Goal: Find specific page/section: Find specific page/section

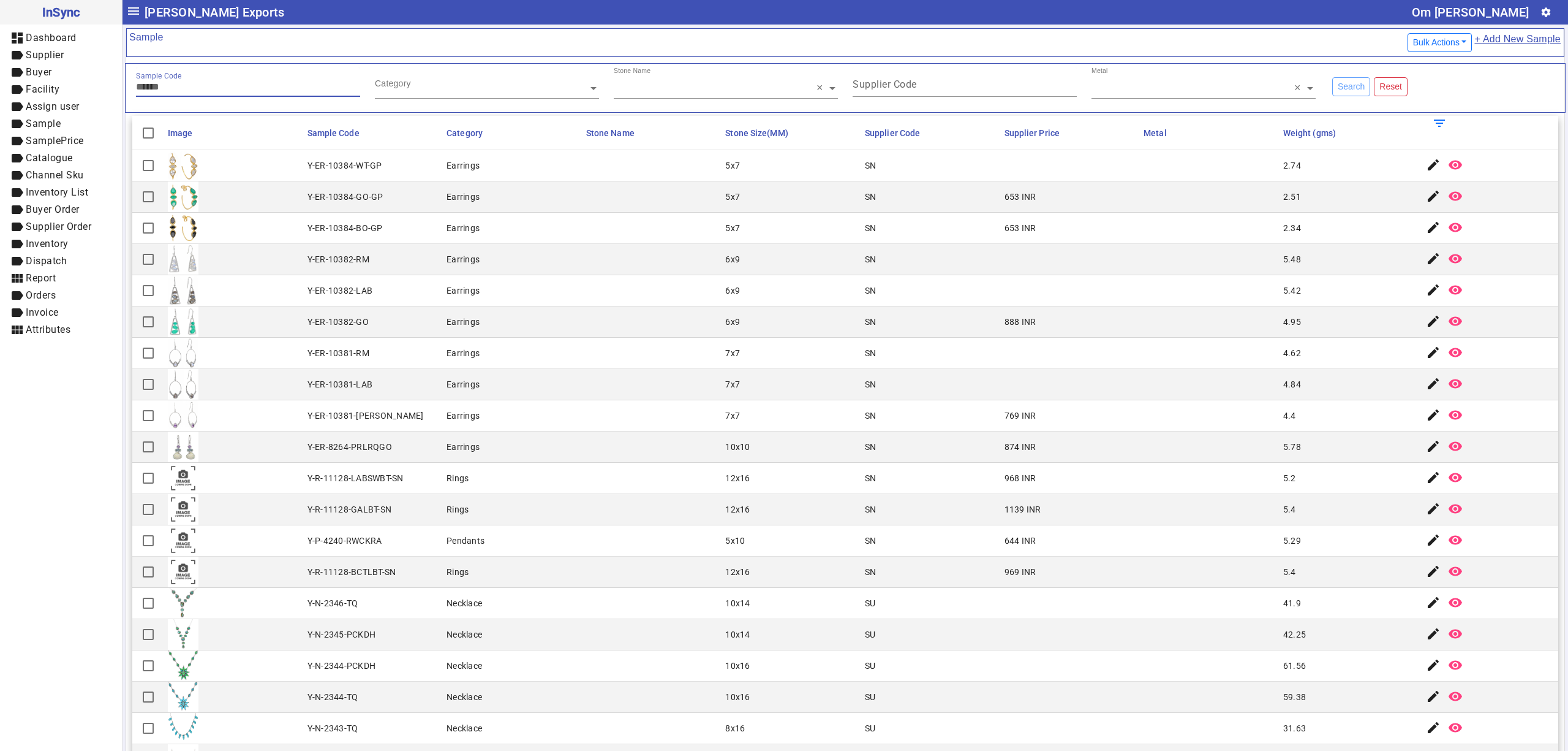
click at [224, 91] on input "Sample Code" at bounding box center [248, 87] width 224 height 11
type input "*********"
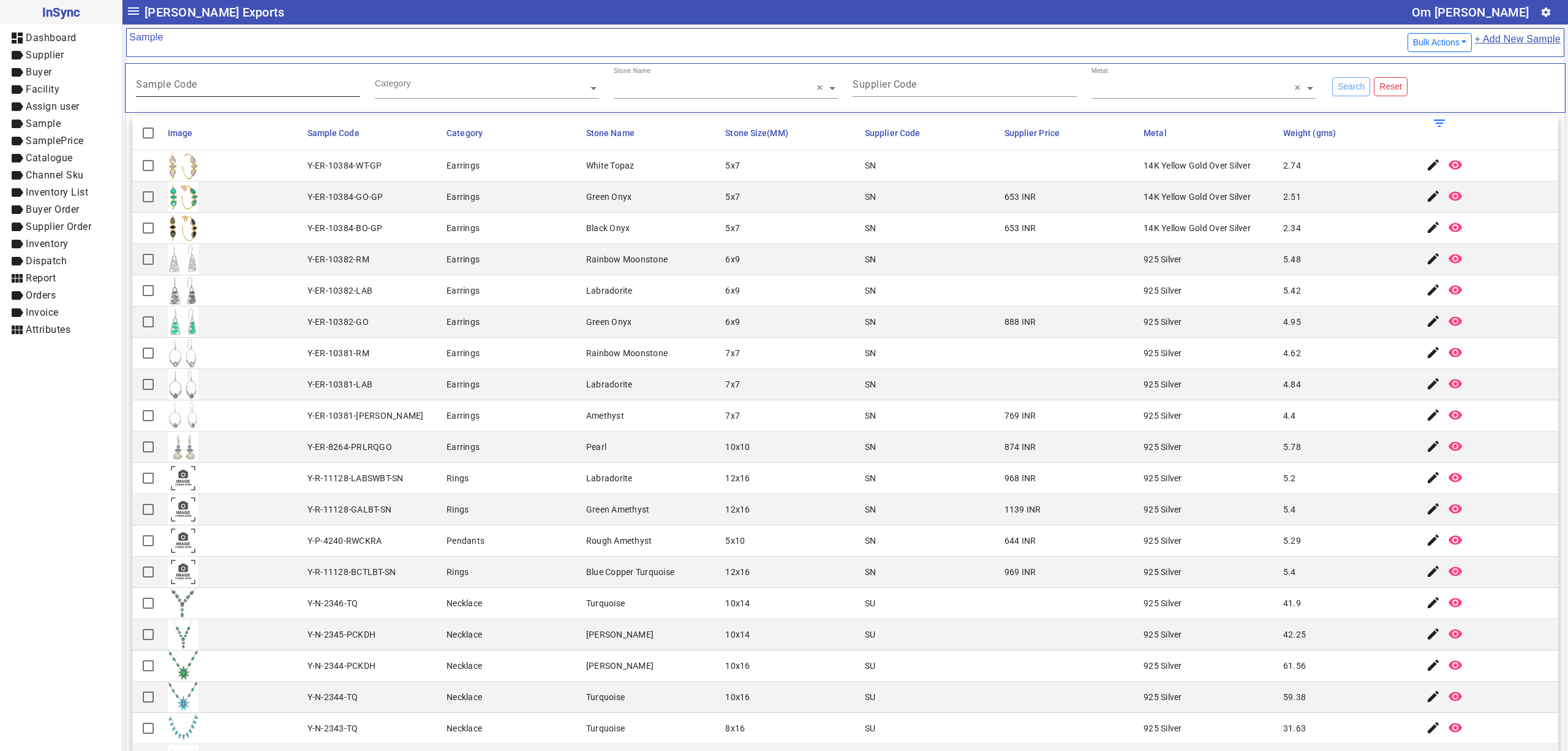
click at [228, 74] on div "Sample Code" at bounding box center [248, 82] width 224 height 30
type input "*********"
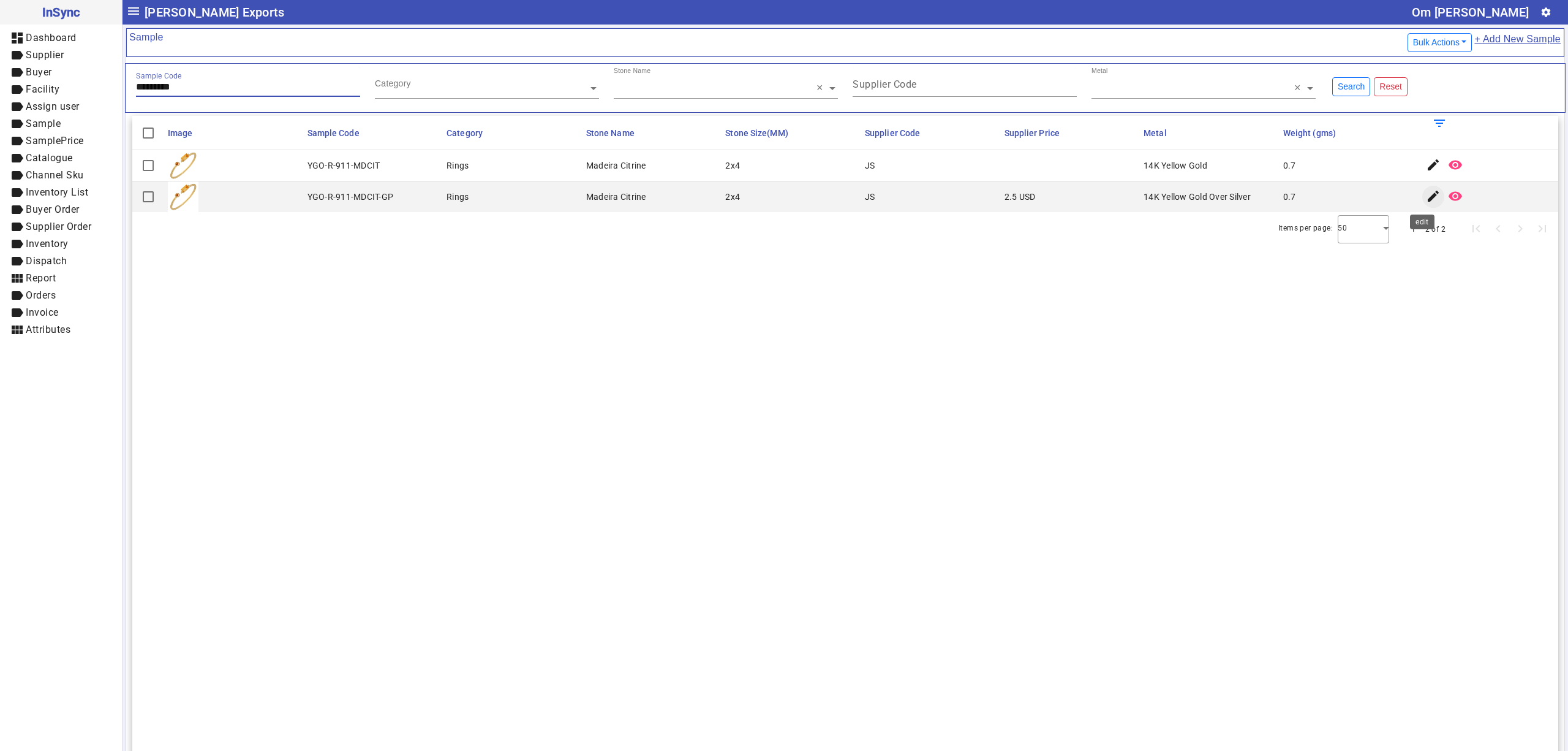
click at [1426, 199] on mat-icon "edit" at bounding box center [1433, 196] width 15 height 15
drag, startPoint x: 885, startPoint y: 398, endPoint x: 874, endPoint y: 393, distance: 12.1
click at [885, 398] on section "Image Sample Code Category Stone Name Stone Size(MM) Supplier Code Supplier Pri…" at bounding box center [845, 491] width 1426 height 751
click at [577, 385] on section "Image Sample Code Category Stone Name Stone Size(MM) Supplier Code Supplier Pri…" at bounding box center [845, 491] width 1426 height 751
click at [69, 56] on span "label Supplier" at bounding box center [60, 56] width 102 height 16
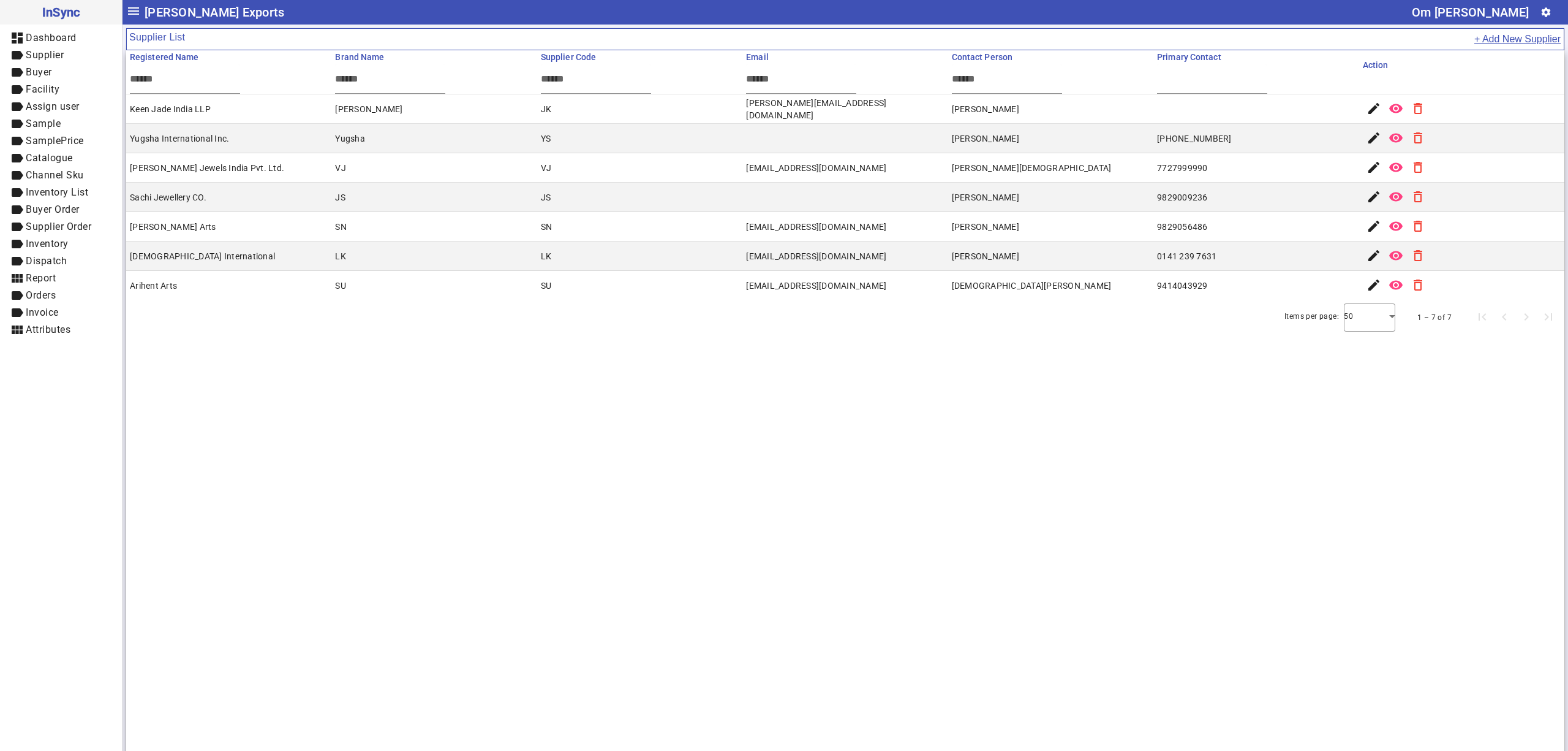
click at [645, 487] on section "Registered Name Brand Name Supplier Code Email Contact Person Primary Contact A…" at bounding box center [845, 426] width 1438 height 751
click at [64, 86] on span "label Facility" at bounding box center [60, 90] width 102 height 16
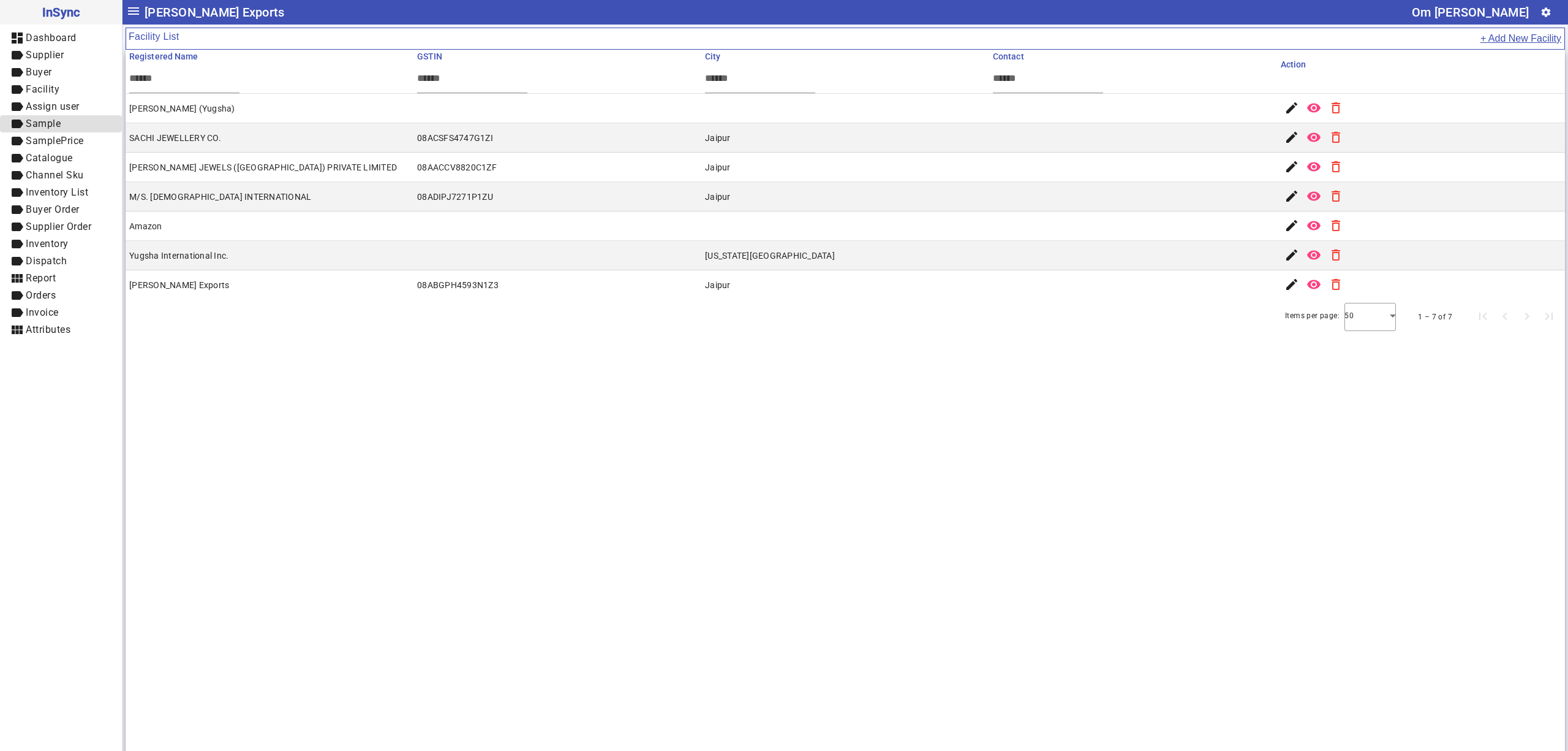
click at [79, 121] on span "label Sample" at bounding box center [60, 124] width 102 height 16
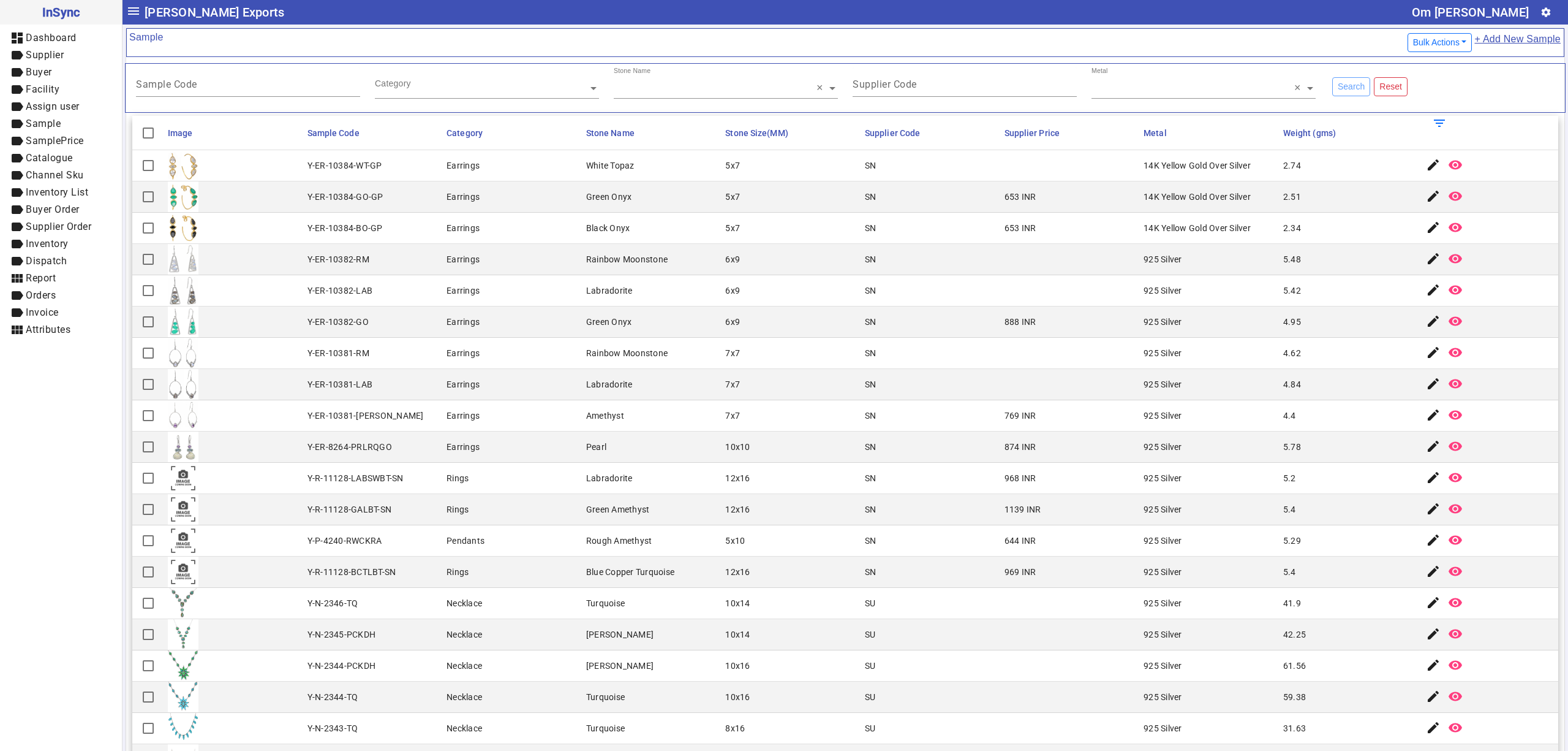
click at [527, 391] on mat-cell "Earrings" at bounding box center [512, 384] width 140 height 31
click at [721, 220] on mat-cell "5x7" at bounding box center [791, 229] width 140 height 31
click at [764, 174] on mat-cell "5x7" at bounding box center [791, 166] width 140 height 31
click at [925, 97] on div "Supplier Code" at bounding box center [964, 82] width 224 height 30
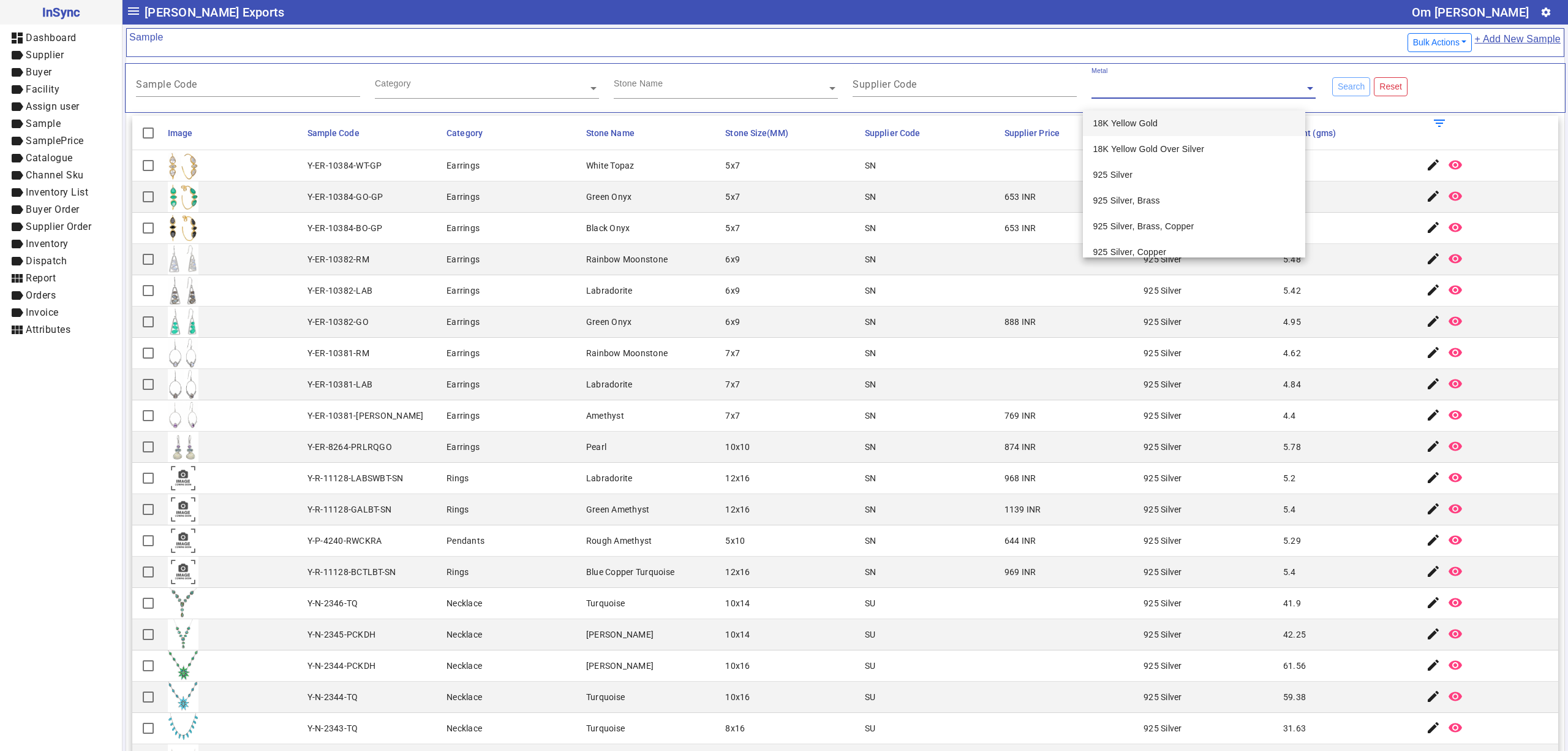
click at [1134, 84] on input "text" at bounding box center [1203, 88] width 224 height 12
click at [976, 87] on input "Supplier Code" at bounding box center [964, 87] width 224 height 11
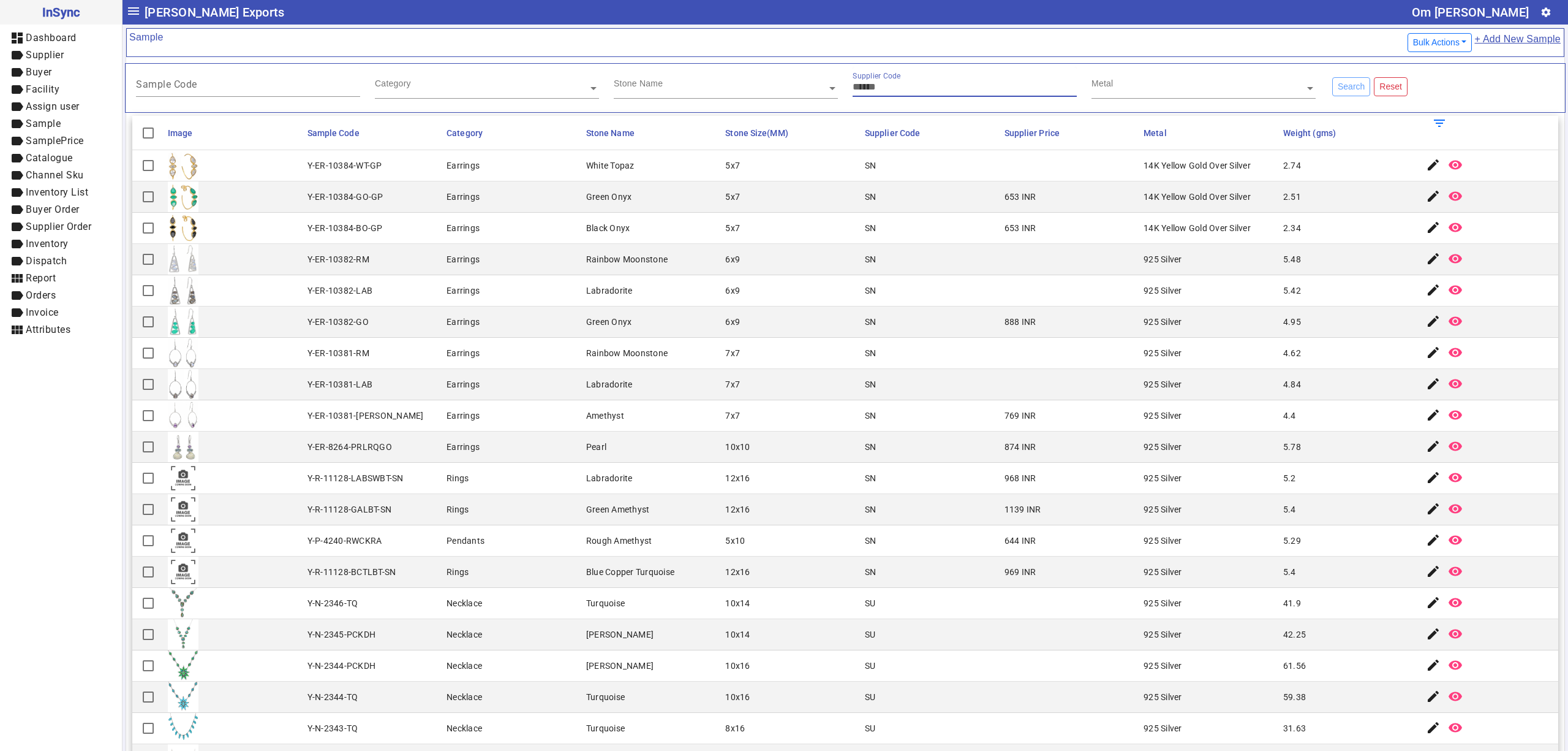
click at [731, 73] on div "Stone Name" at bounding box center [720, 73] width 213 height 14
click at [532, 82] on div "Category" at bounding box center [486, 82] width 224 height 32
click at [310, 83] on input "Sample Code" at bounding box center [248, 87] width 224 height 11
click at [425, 296] on mat-cell "Y-ER-10382-LAB" at bounding box center [373, 291] width 140 height 31
drag, startPoint x: 581, startPoint y: 300, endPoint x: 601, endPoint y: 301, distance: 20.0
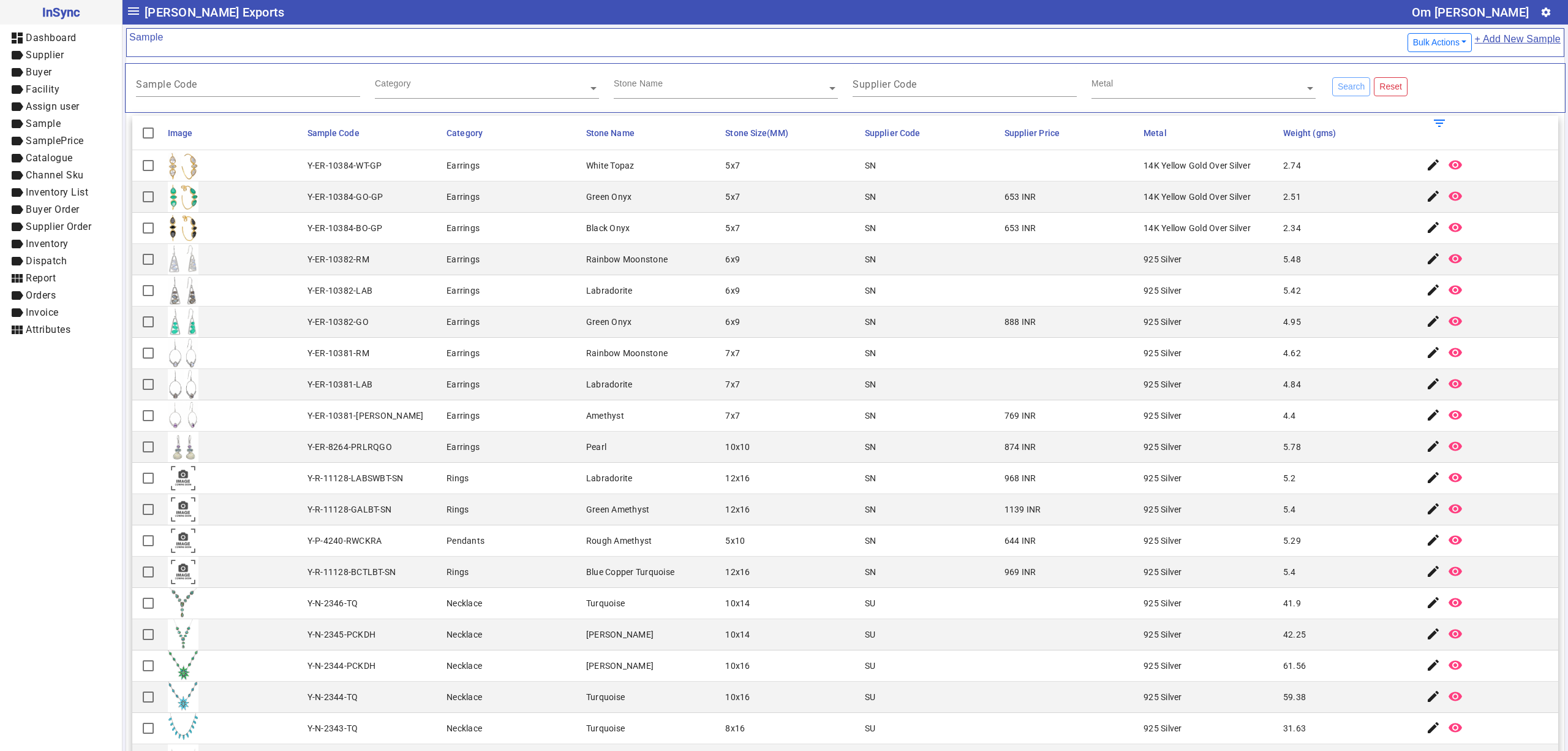
click at [589, 300] on mat-cell "Labradorite" at bounding box center [652, 291] width 140 height 31
